Goal: Task Accomplishment & Management: Manage account settings

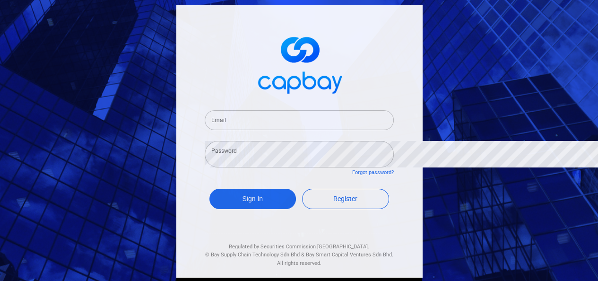
click at [205, 110] on input "Email" at bounding box center [299, 120] width 189 height 20
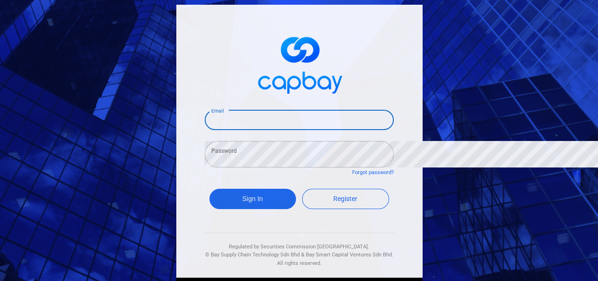
type input "[EMAIL_ADDRESS][DOMAIN_NAME]"
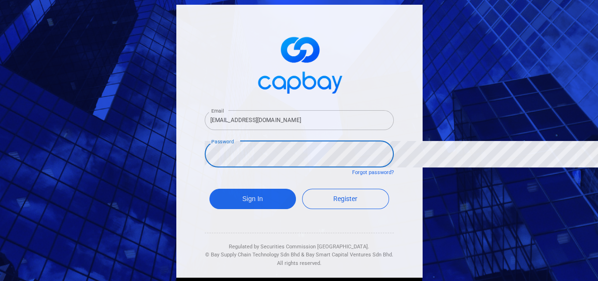
click at [205, 184] on div "Sign In Register" at bounding box center [299, 201] width 189 height 35
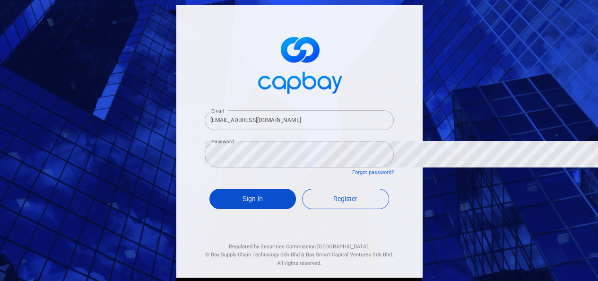
click at [209, 189] on button "Sign In" at bounding box center [252, 199] width 87 height 20
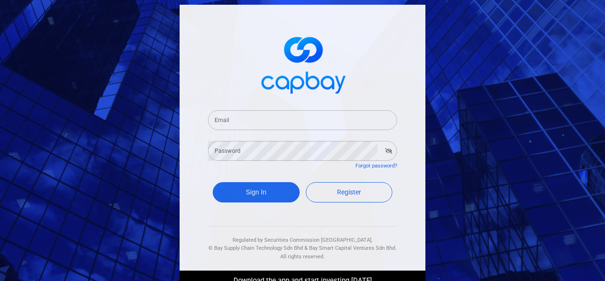
drag, startPoint x: 316, startPoint y: 116, endPoint x: 321, endPoint y: 120, distance: 6.4
click at [316, 115] on input "Email" at bounding box center [302, 120] width 189 height 20
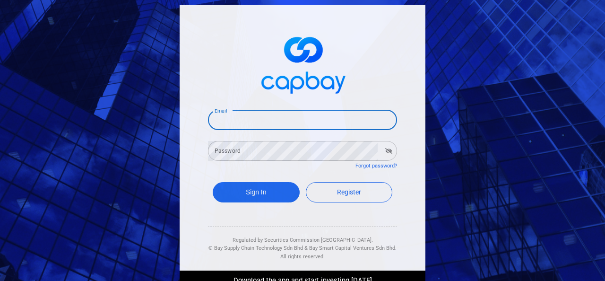
type input "[EMAIL_ADDRESS][DOMAIN_NAME]"
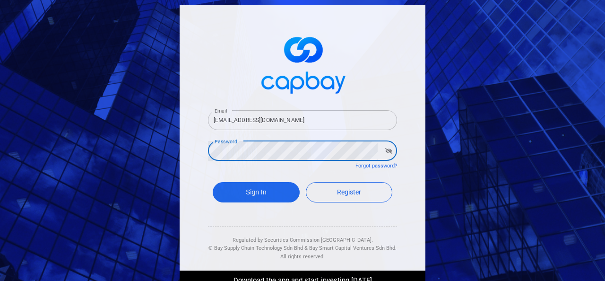
click at [386, 149] on icon "button" at bounding box center [388, 151] width 7 height 6
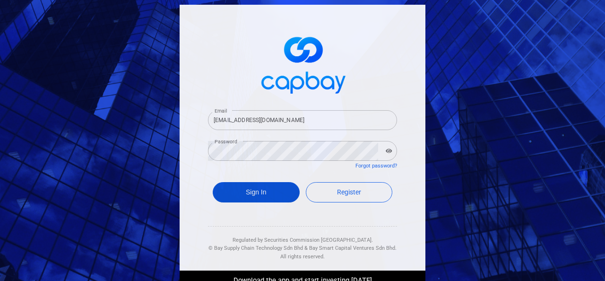
click at [256, 194] on button "Sign In" at bounding box center [256, 192] width 87 height 20
click at [281, 197] on button "Sign In" at bounding box center [256, 192] width 87 height 20
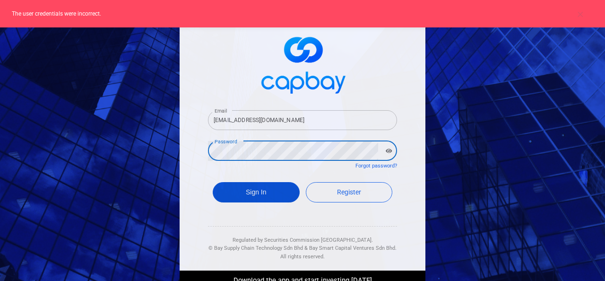
click at [276, 186] on button "Sign In" at bounding box center [256, 192] width 87 height 20
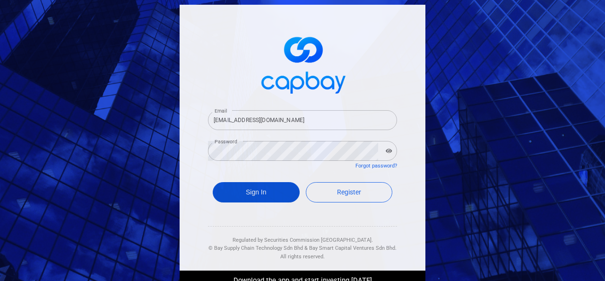
click at [242, 192] on button "Sign In" at bounding box center [256, 192] width 87 height 20
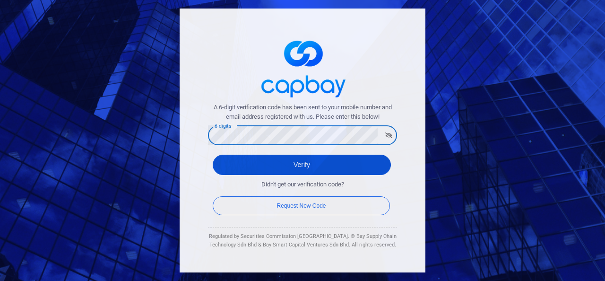
click at [324, 168] on button "Verify" at bounding box center [302, 165] width 178 height 20
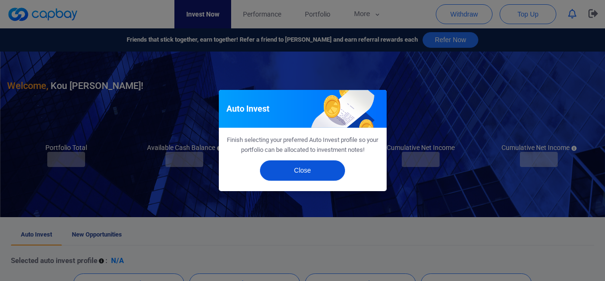
click at [324, 168] on button "Close" at bounding box center [302, 170] width 85 height 20
